Goal: Task Accomplishment & Management: Complete application form

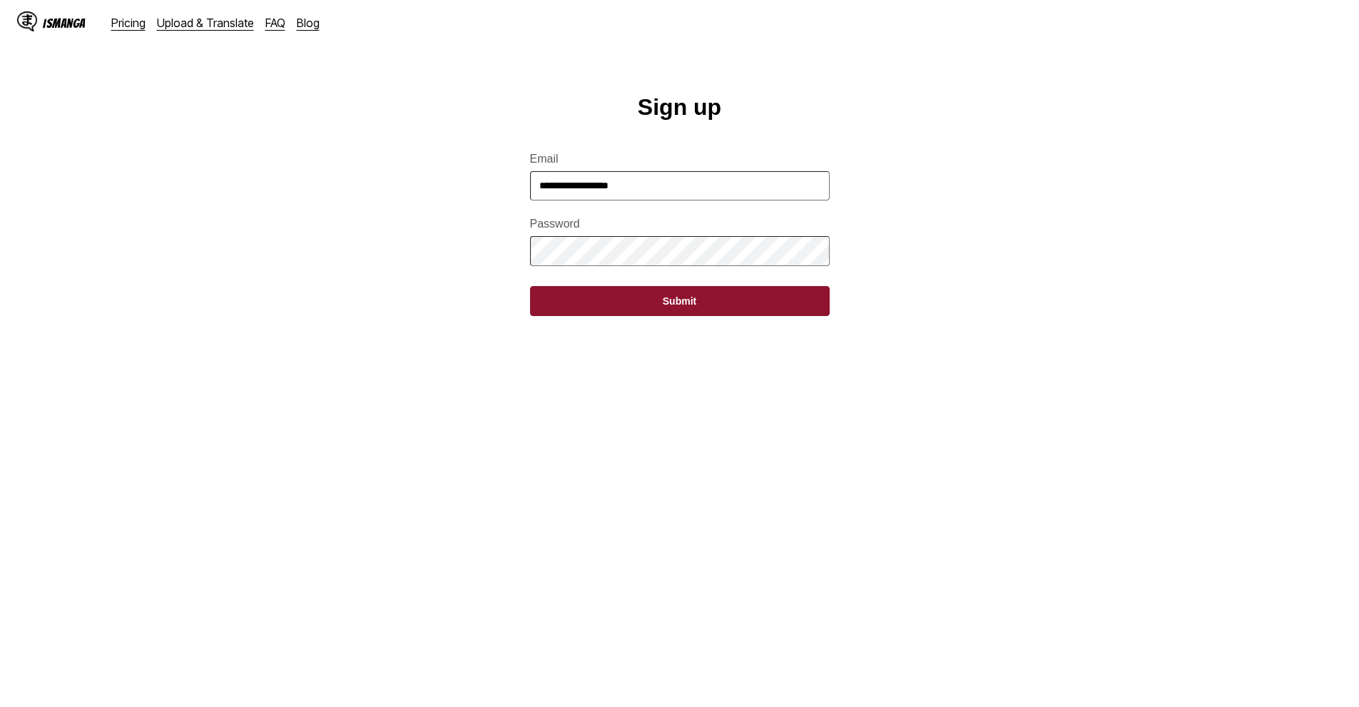
click at [713, 313] on button "Submit" at bounding box center [680, 301] width 300 height 30
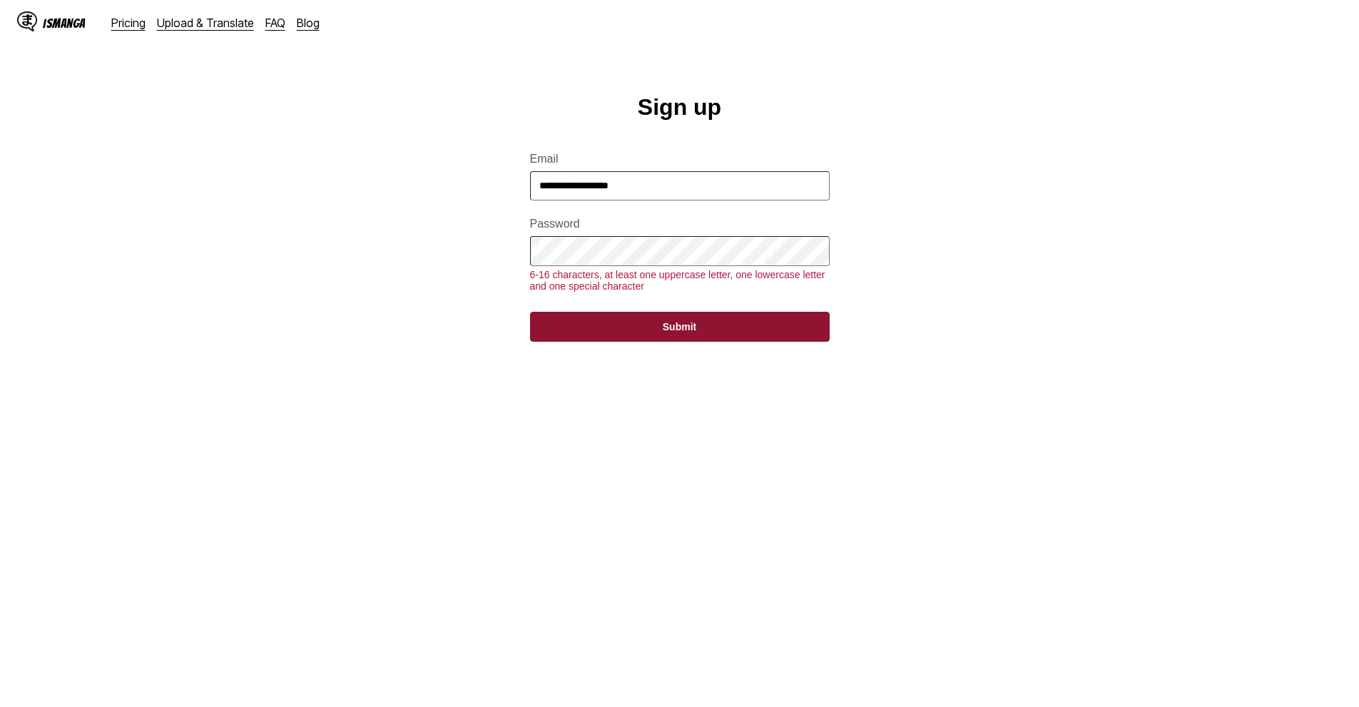
click at [651, 342] on button "Submit" at bounding box center [680, 327] width 300 height 30
click at [633, 342] on button "Submit" at bounding box center [680, 327] width 300 height 30
click at [649, 338] on button "Submit" at bounding box center [680, 327] width 300 height 30
click at [639, 342] on button "Submit" at bounding box center [680, 327] width 300 height 30
click at [663, 337] on button "Submit" at bounding box center [680, 327] width 300 height 30
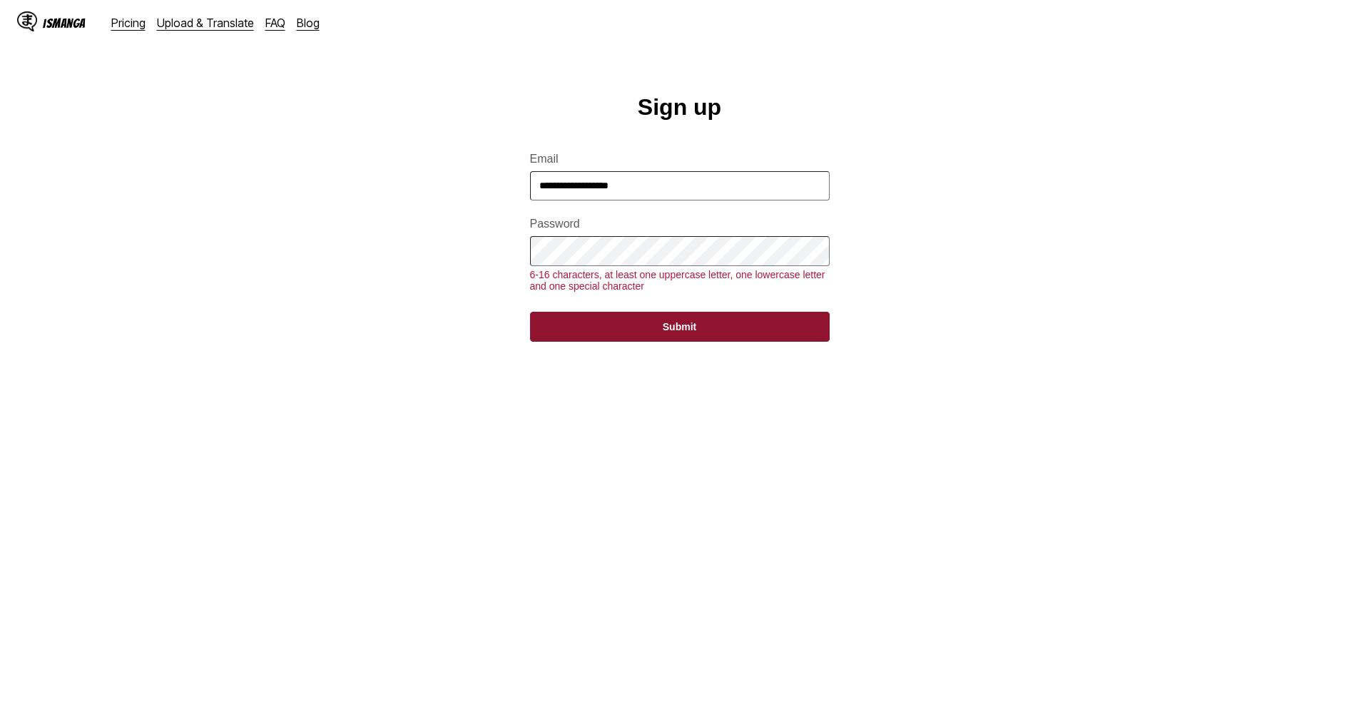
click at [661, 340] on button "Submit" at bounding box center [680, 327] width 300 height 30
click at [659, 342] on button "Submit" at bounding box center [680, 327] width 300 height 30
click at [658, 342] on button "Submit" at bounding box center [680, 327] width 300 height 30
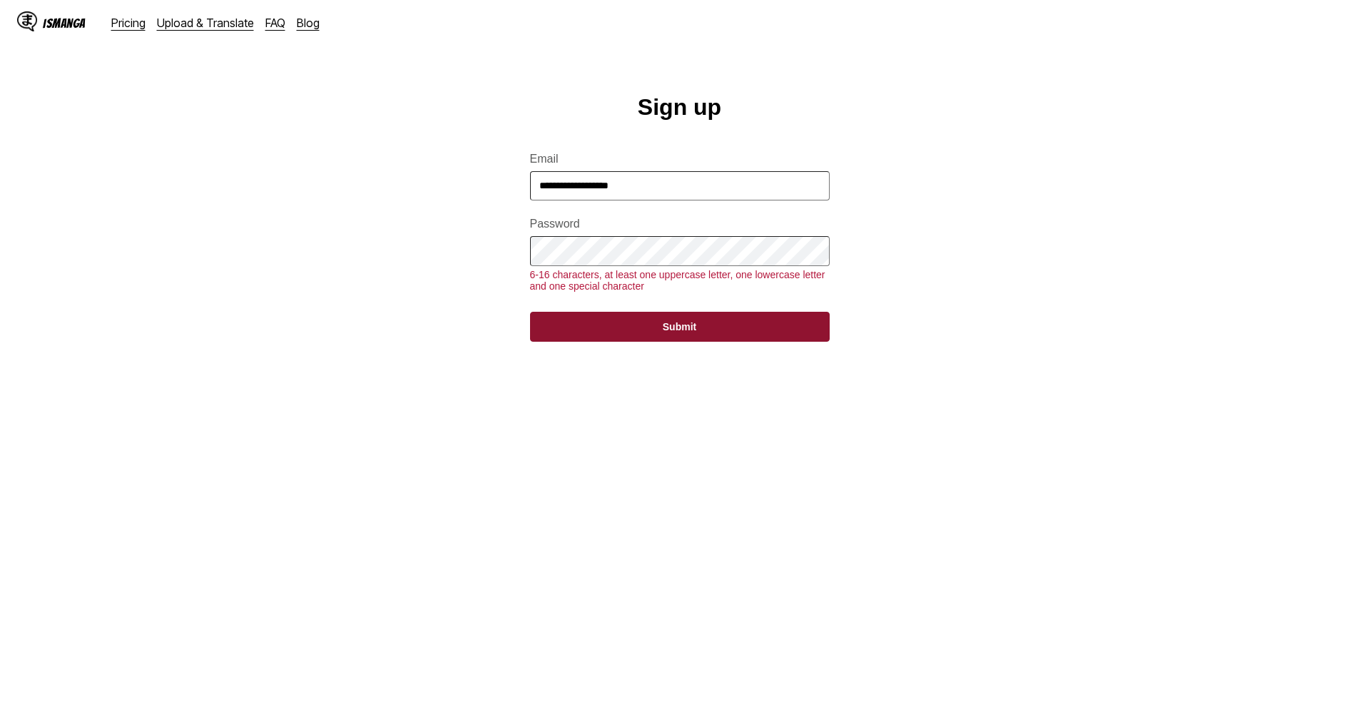
click at [661, 342] on button "Submit" at bounding box center [680, 327] width 300 height 30
click at [665, 342] on button "Submit" at bounding box center [680, 327] width 300 height 30
click at [713, 339] on button "Submit" at bounding box center [680, 327] width 300 height 30
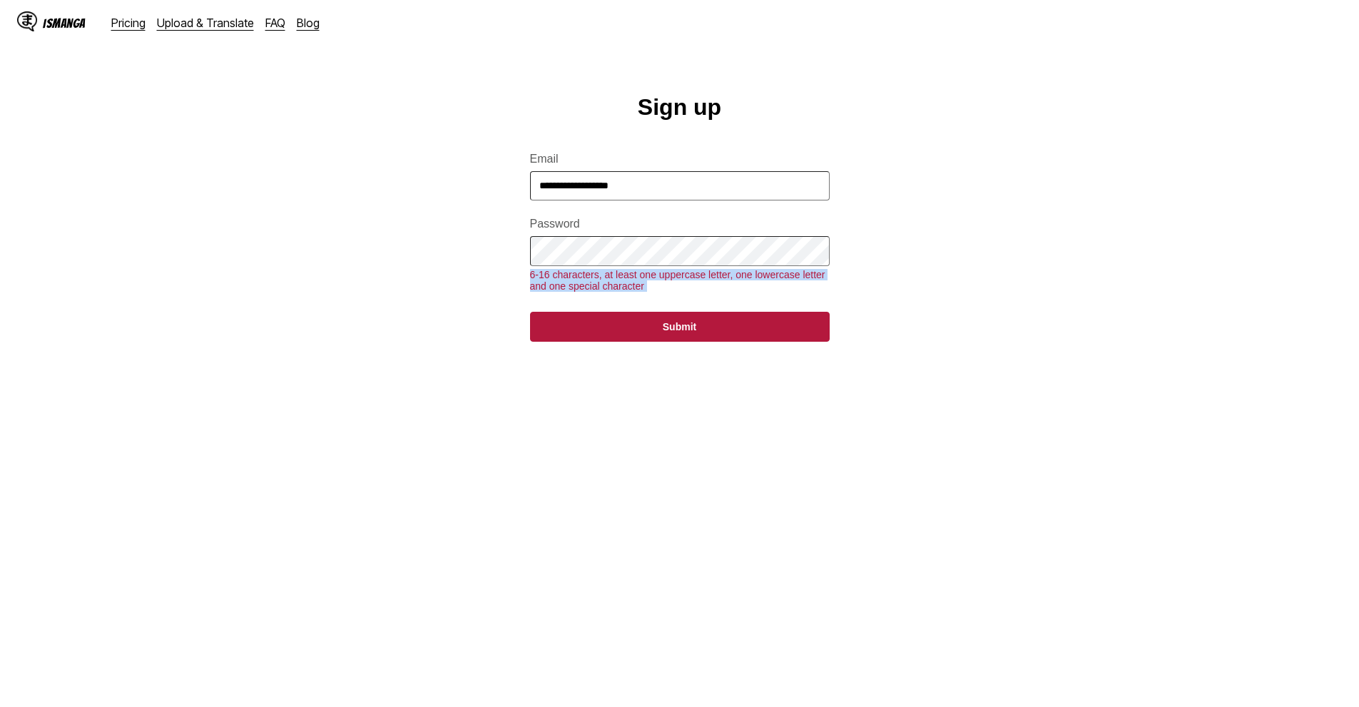
drag, startPoint x: 528, startPoint y: 285, endPoint x: 644, endPoint y: 320, distance: 121.2
click at [644, 326] on main "**********" at bounding box center [679, 412] width 1359 height 636
copy div "6-16 characters, at least one uppercase letter, one lowercase letter and one sp…"
click at [626, 292] on div "6-16 characters, at least one uppercase letter, one lowercase letter and one sp…" at bounding box center [680, 280] width 300 height 23
drag, startPoint x: 626, startPoint y: 294, endPoint x: 503, endPoint y: 278, distance: 124.4
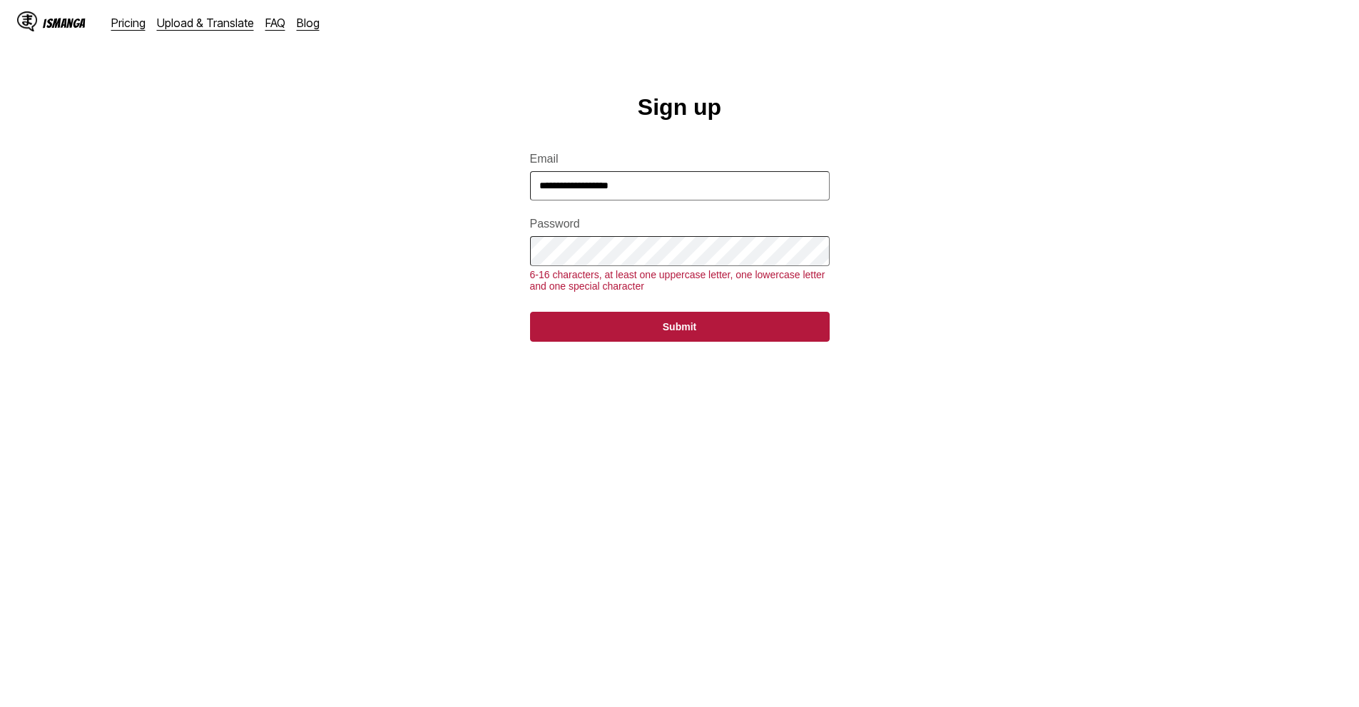
click at [483, 263] on main "**********" at bounding box center [679, 412] width 1359 height 636
drag, startPoint x: 537, startPoint y: 284, endPoint x: 660, endPoint y: 316, distance: 126.8
click at [671, 317] on form "**********" at bounding box center [680, 239] width 300 height 206
click at [450, 123] on main "**********" at bounding box center [679, 412] width 1359 height 636
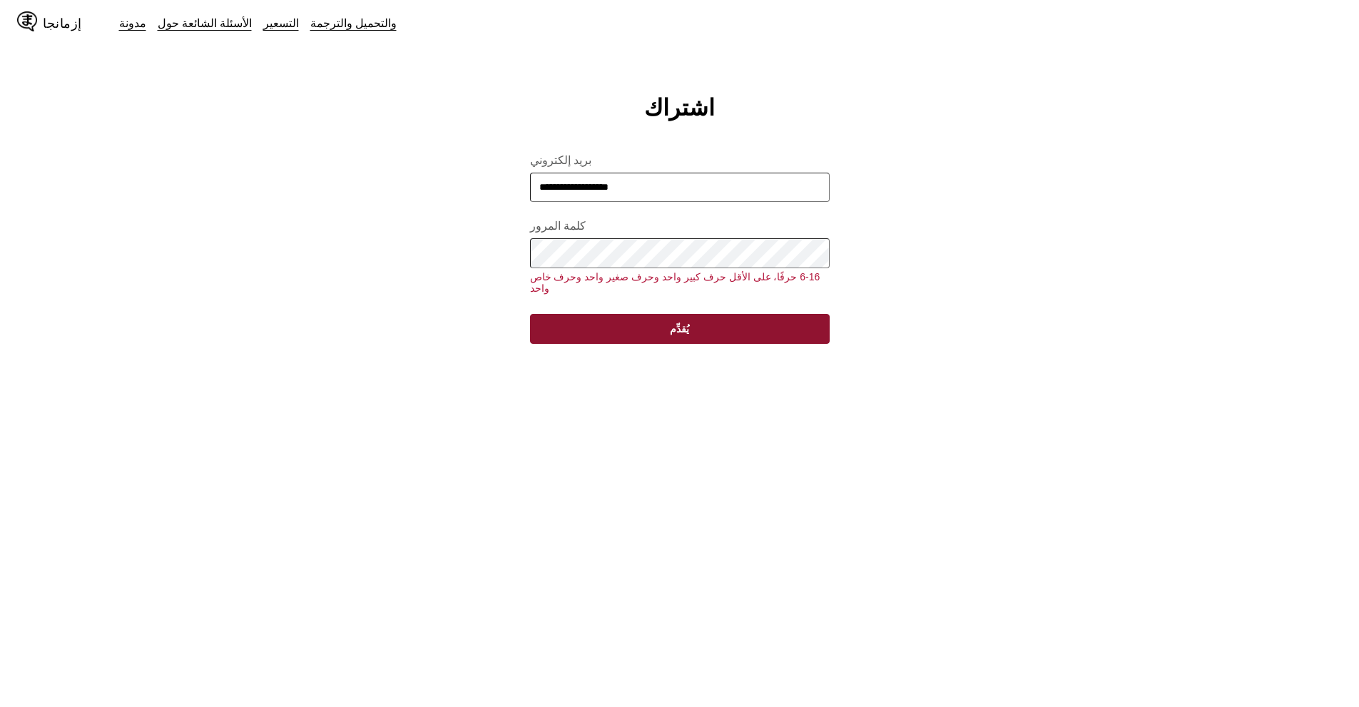
click at [676, 323] on font "يُقدِّم" at bounding box center [679, 328] width 19 height 11
